Goal: Transaction & Acquisition: Purchase product/service

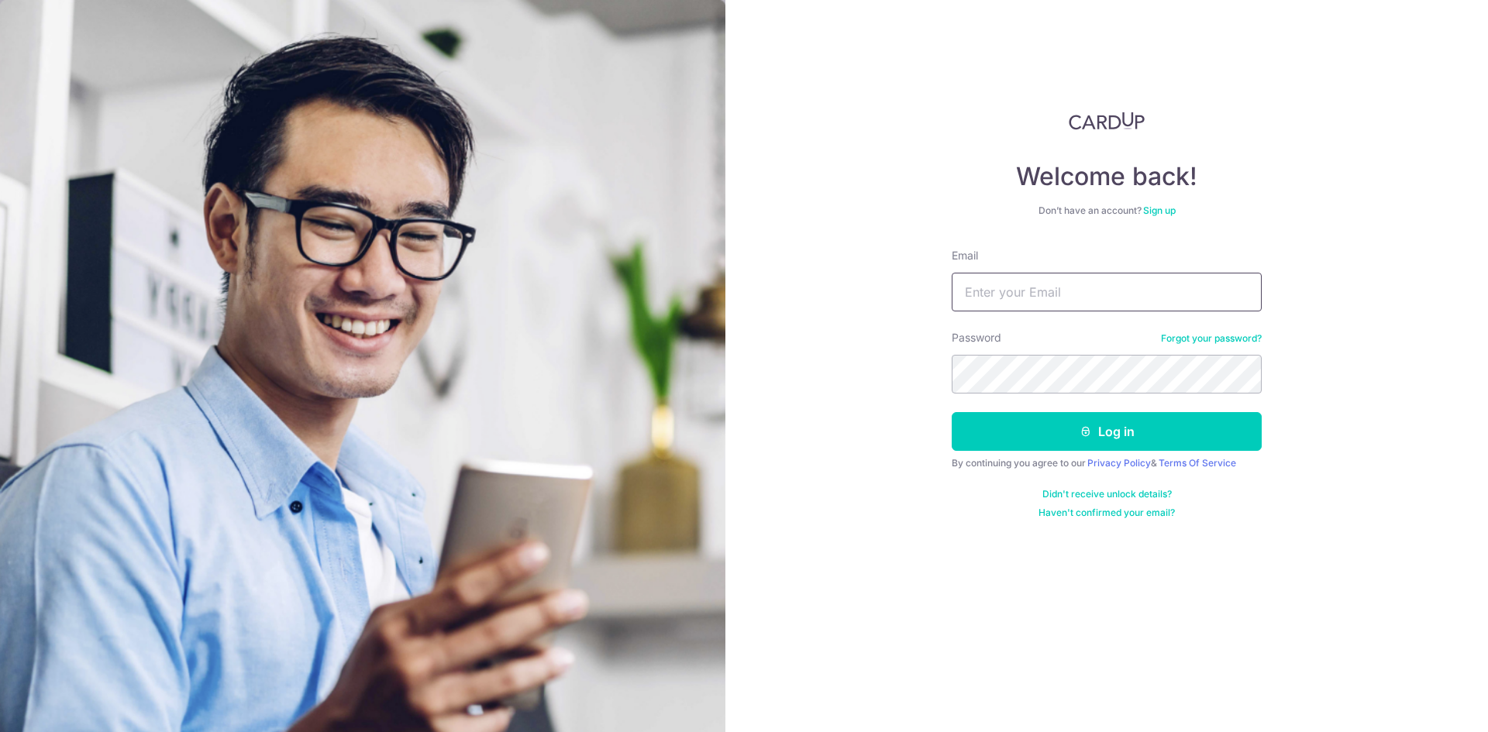
click at [1035, 285] on input "Email" at bounding box center [1106, 292] width 310 height 39
type input "ai_vern17@hotmail.com"
click at [951, 412] on button "Log in" at bounding box center [1106, 431] width 310 height 39
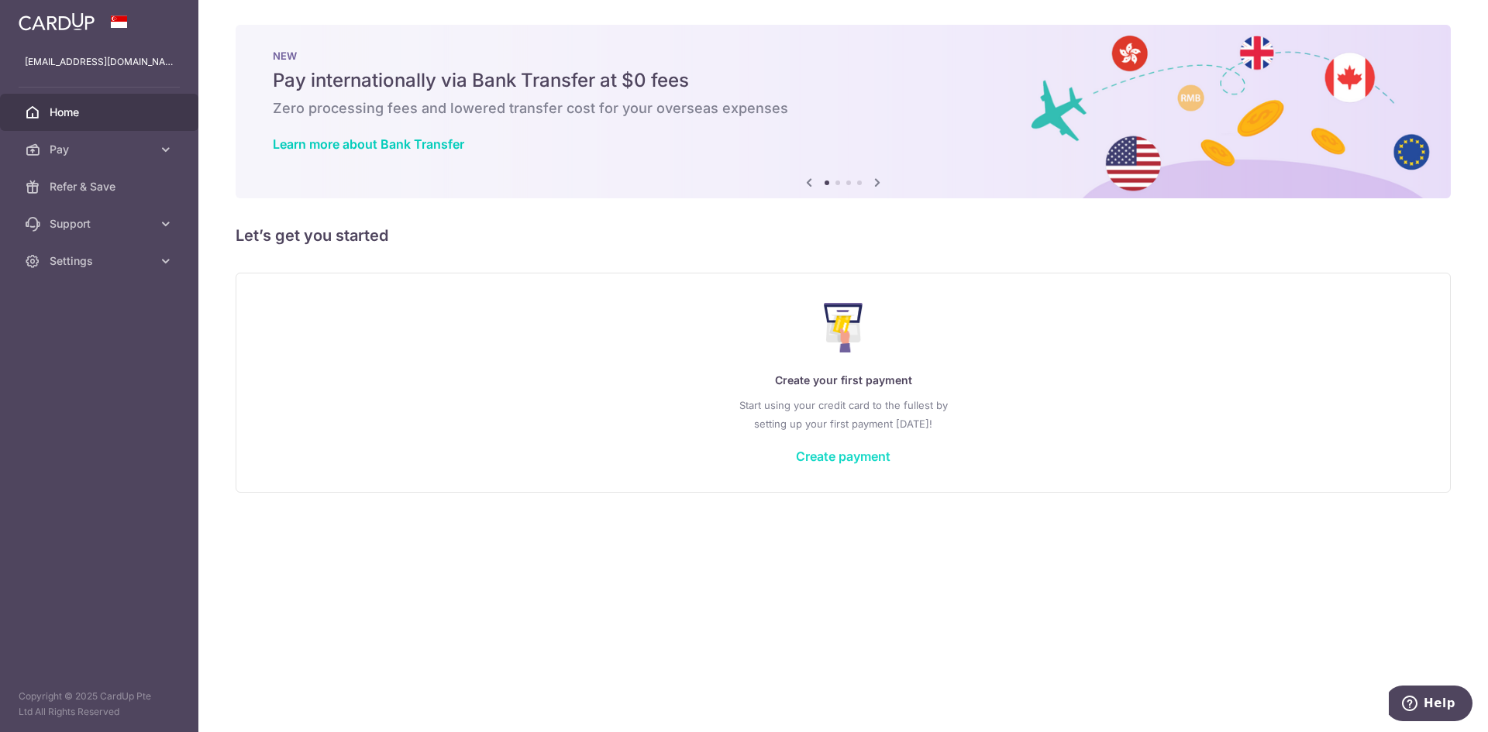
click at [848, 457] on link "Create payment" at bounding box center [843, 456] width 95 height 15
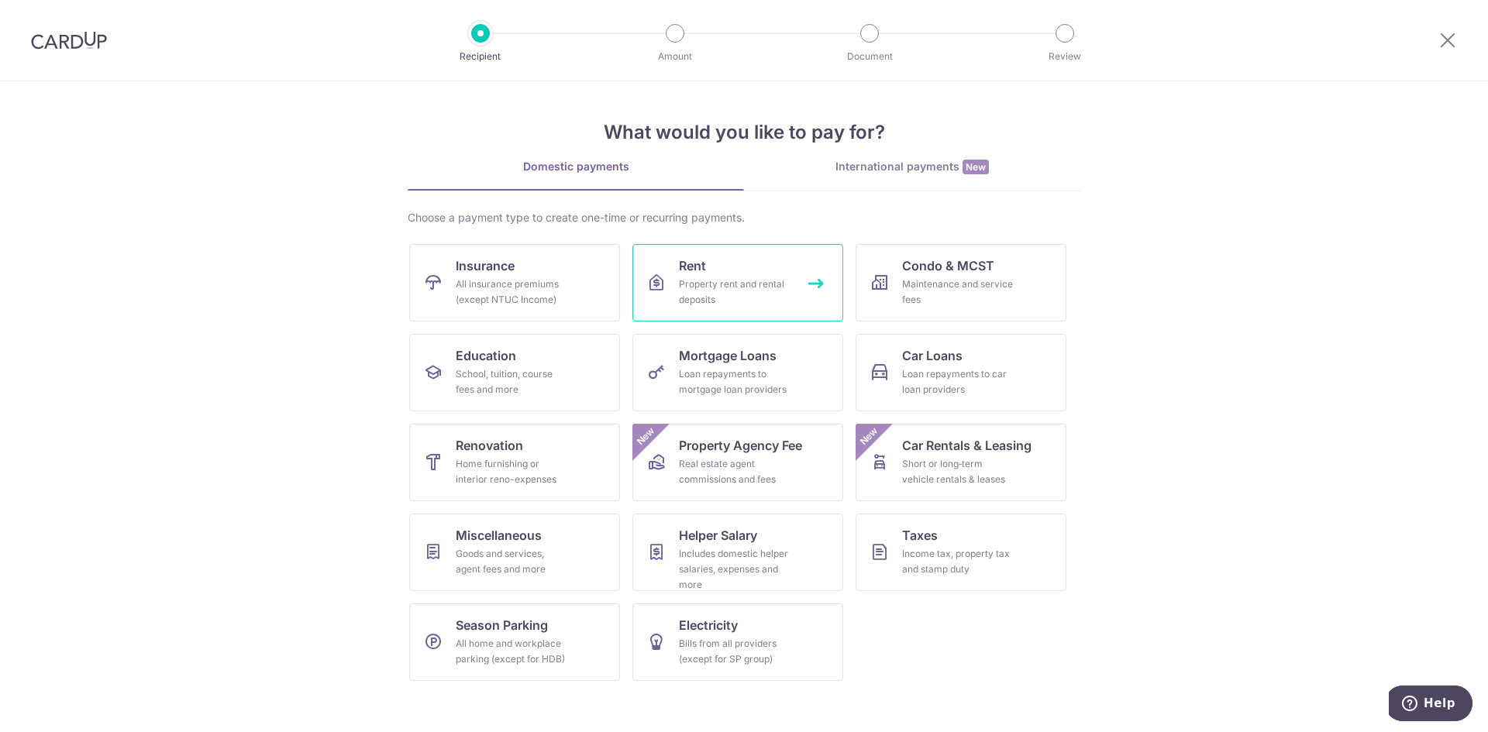
click at [747, 270] on link "Rent Property rent and rental deposits" at bounding box center [737, 282] width 211 height 77
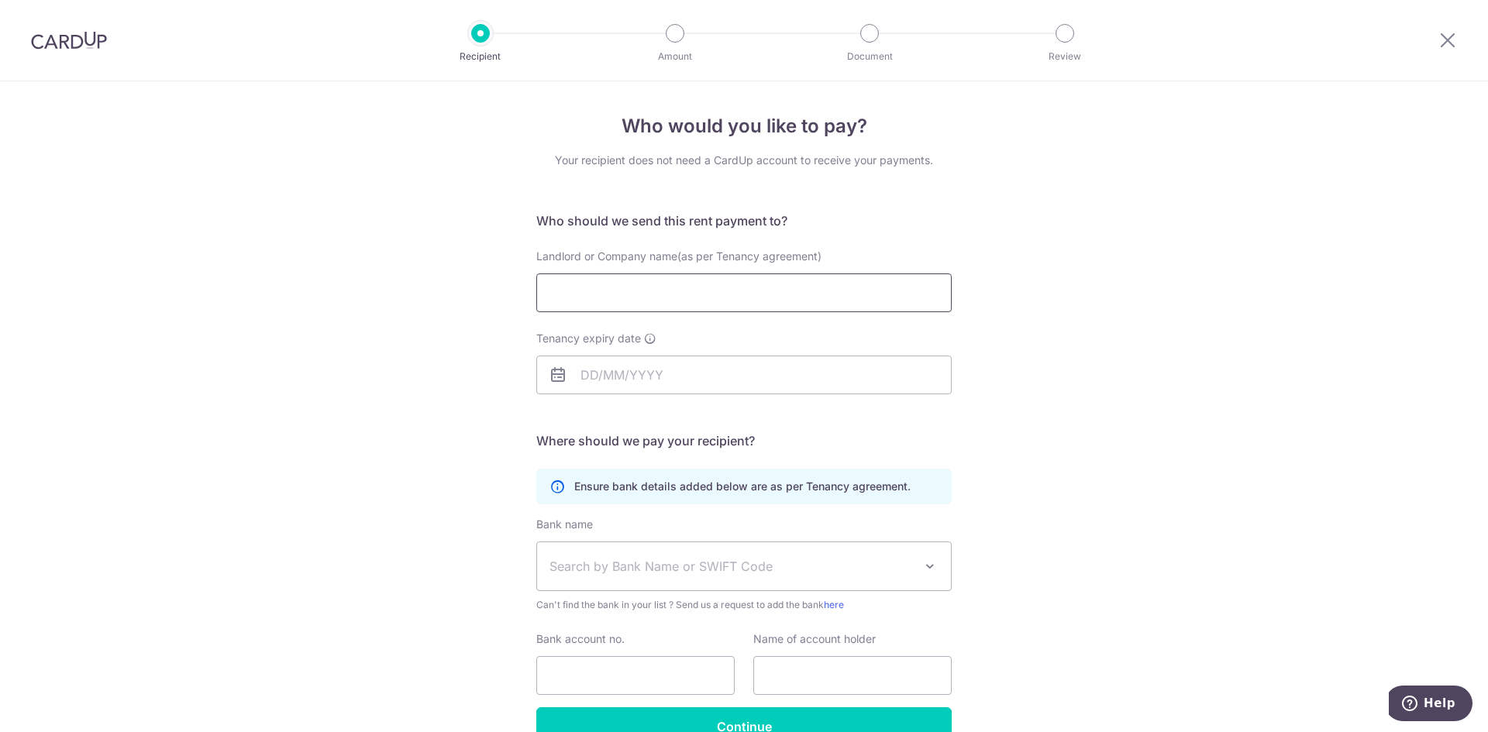
click at [750, 287] on input "Landlord or Company name(as per Tenancy agreement)" at bounding box center [743, 292] width 415 height 39
type input "[PERSON_NAME] [PERSON_NAME]"
click at [739, 385] on input "Tenancy expiry date" at bounding box center [743, 375] width 415 height 39
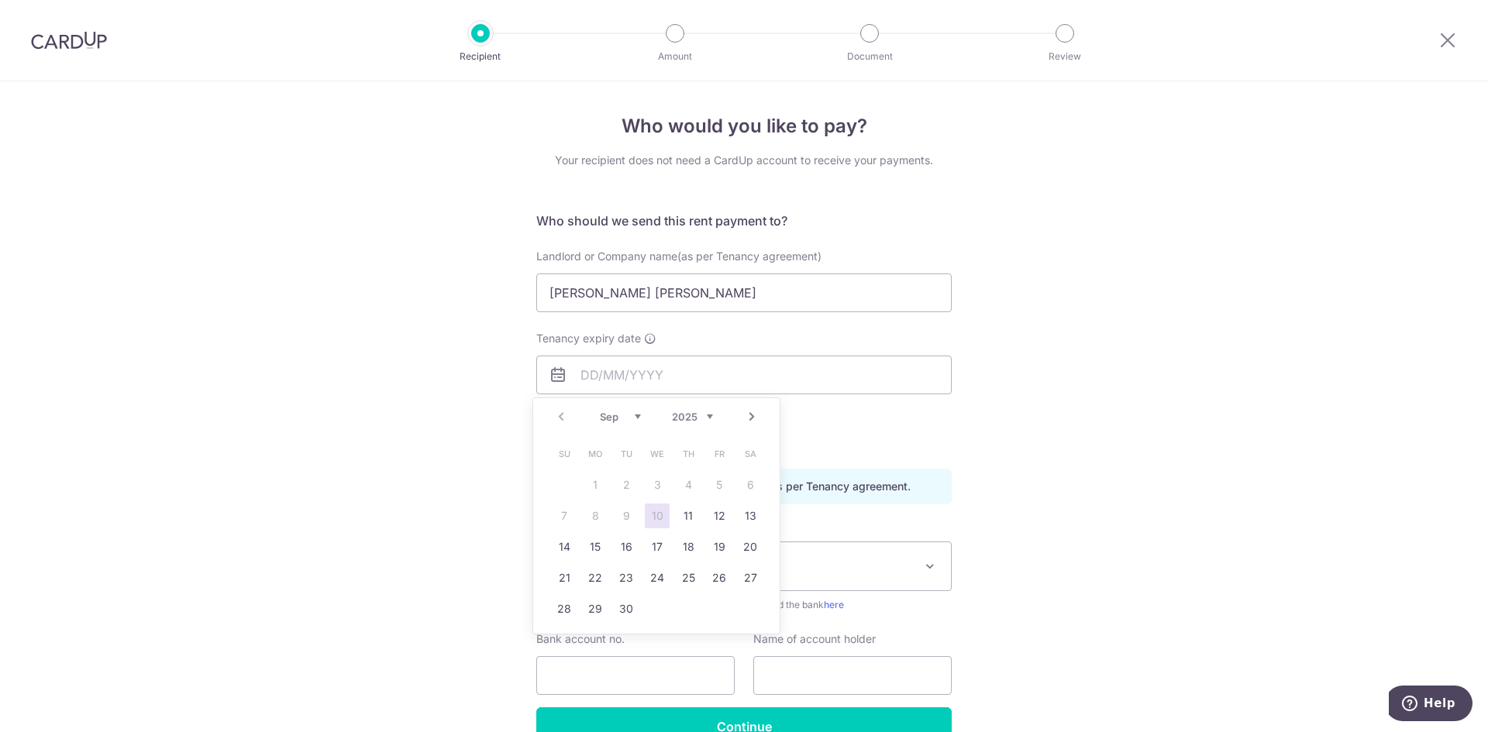
click at [716, 415] on div "Prev Next Sep Oct Nov [DATE] 2026 2027 2028 2029 2030 2031 2032 2033 2034 2035" at bounding box center [656, 416] width 246 height 37
click at [706, 417] on select "2025 2026 2027 2028 2029 2030 2031 2032 2033 2034 2035" at bounding box center [692, 417] width 41 height 12
click at [638, 415] on select "Jan Feb Mar Apr May Jun [DATE] Aug Sep Oct Nov Dec" at bounding box center [620, 417] width 41 height 12
click at [749, 518] on link "11" at bounding box center [750, 516] width 25 height 25
type input "[DATE]"
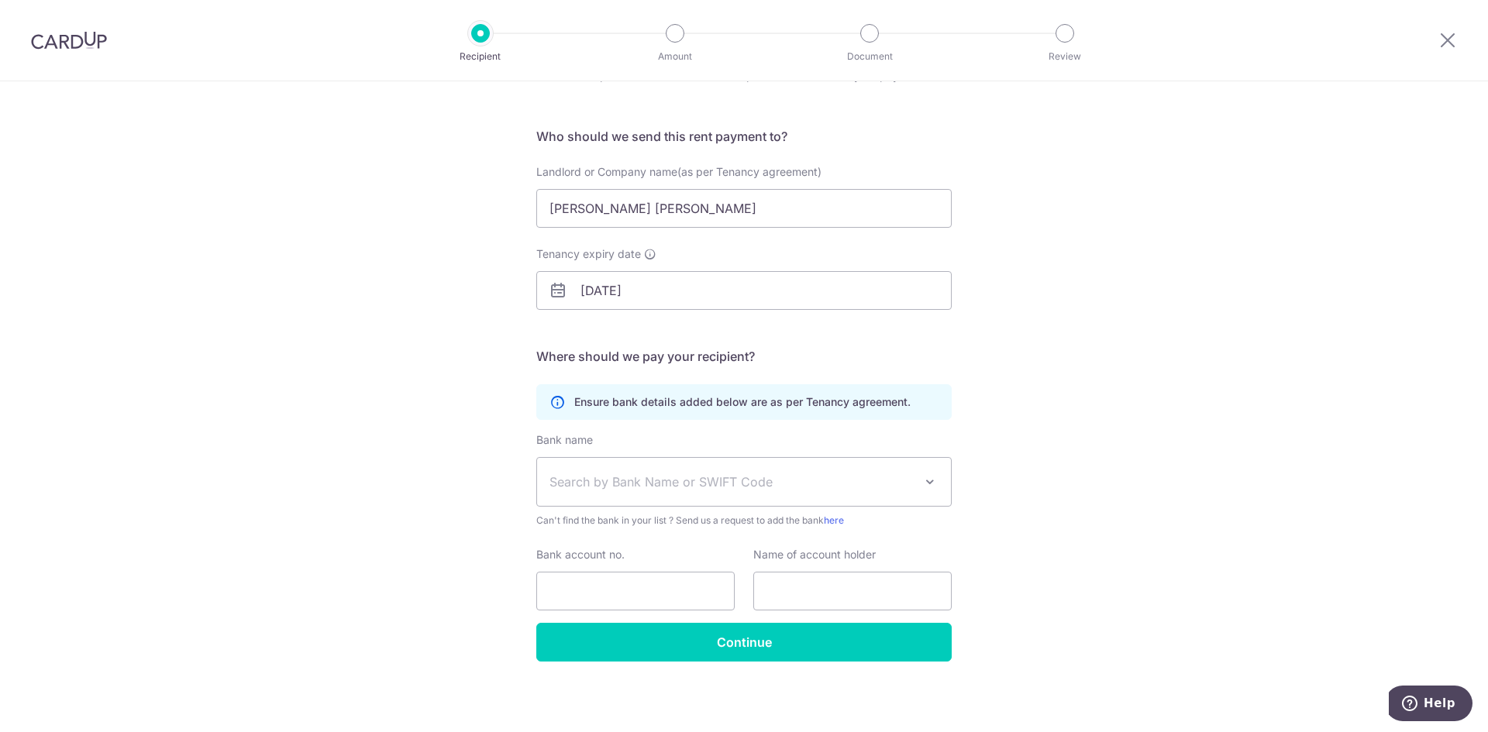
scroll to position [87, 0]
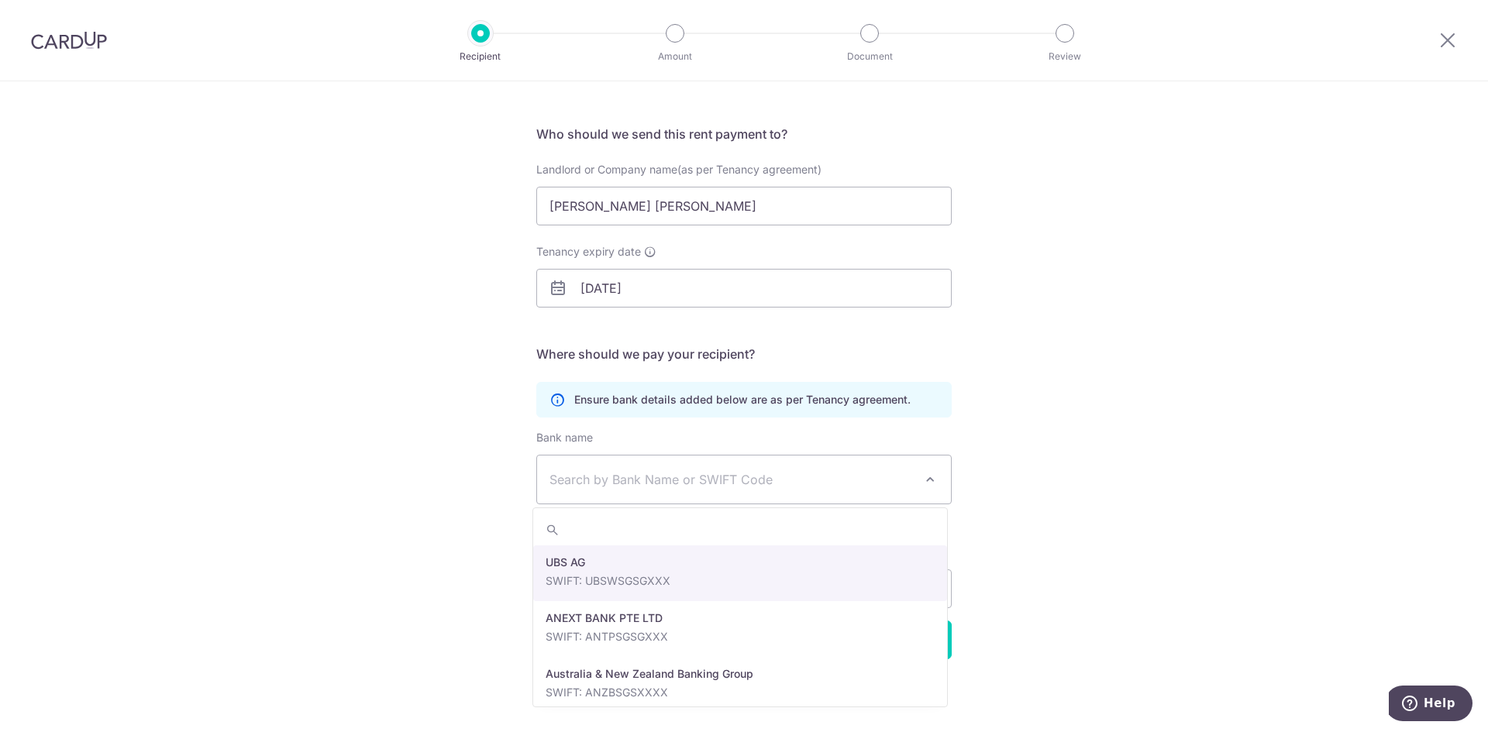
click at [920, 473] on span at bounding box center [929, 479] width 19 height 19
click at [1023, 421] on div "Who would you like to pay? Your recipient does not need a CardUp account to rec…" at bounding box center [744, 364] width 1488 height 738
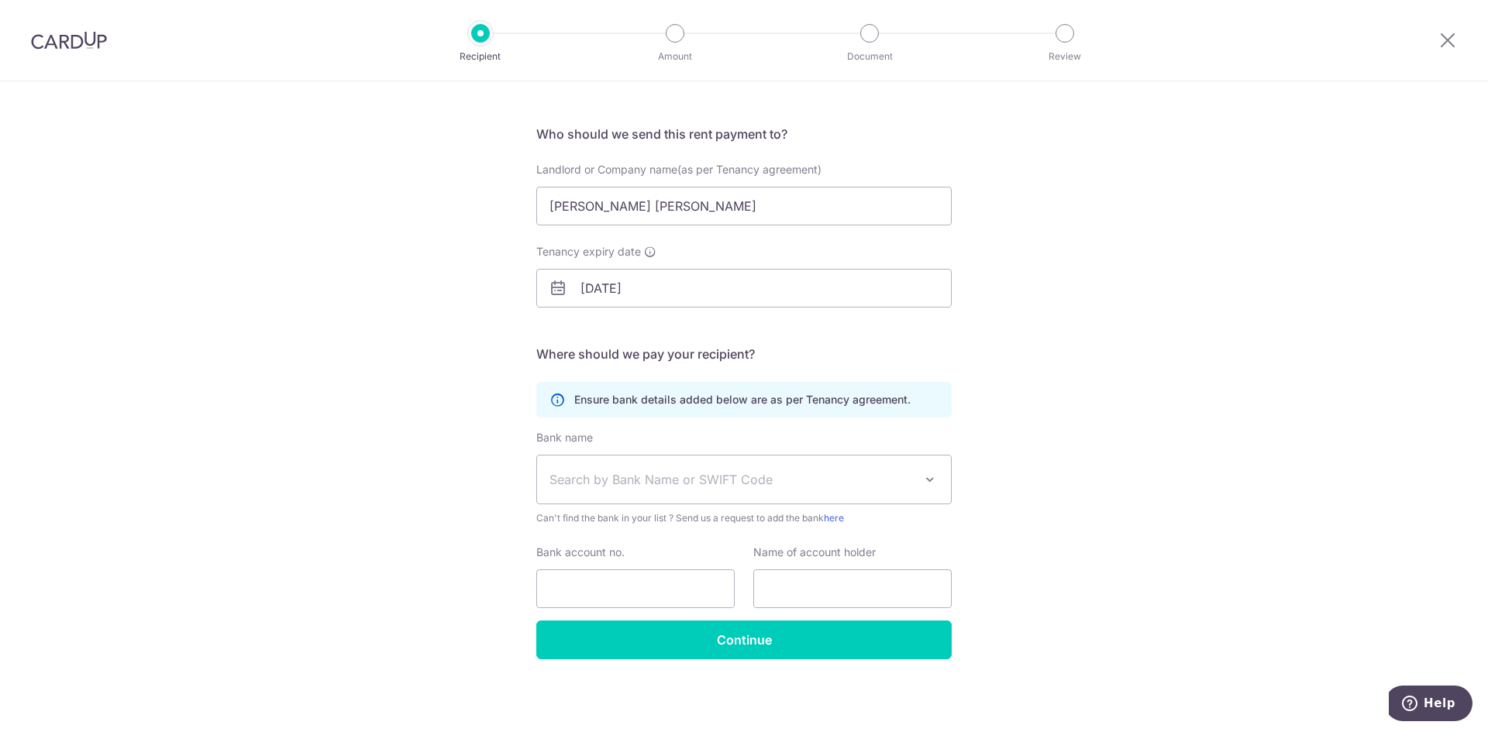
click at [371, 476] on div "Who would you like to pay? Your recipient does not need a CardUp account to rec…" at bounding box center [744, 364] width 1488 height 738
